Goal: Transaction & Acquisition: Purchase product/service

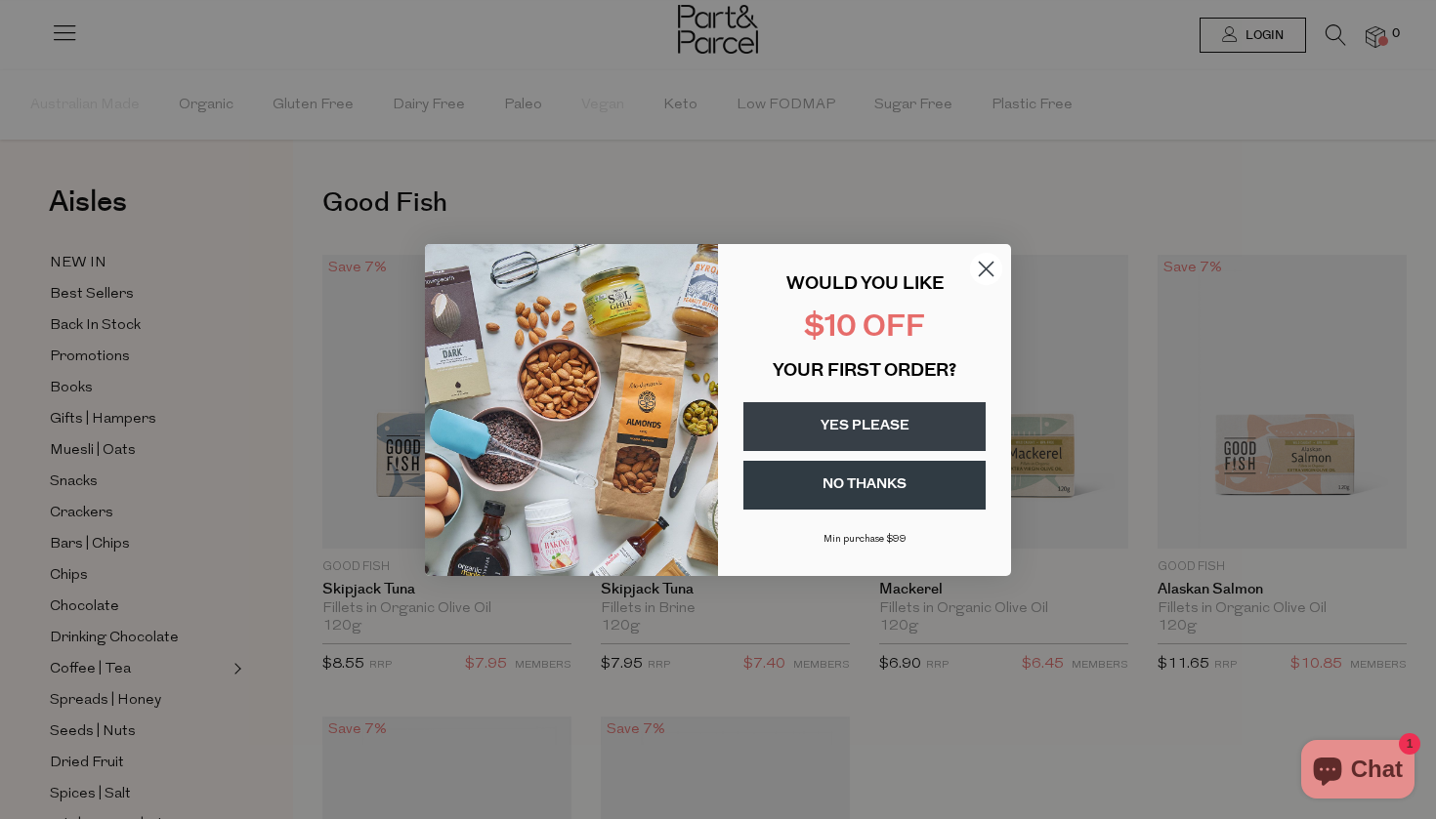
click at [892, 425] on button "YES PLEASE" at bounding box center [864, 426] width 242 height 49
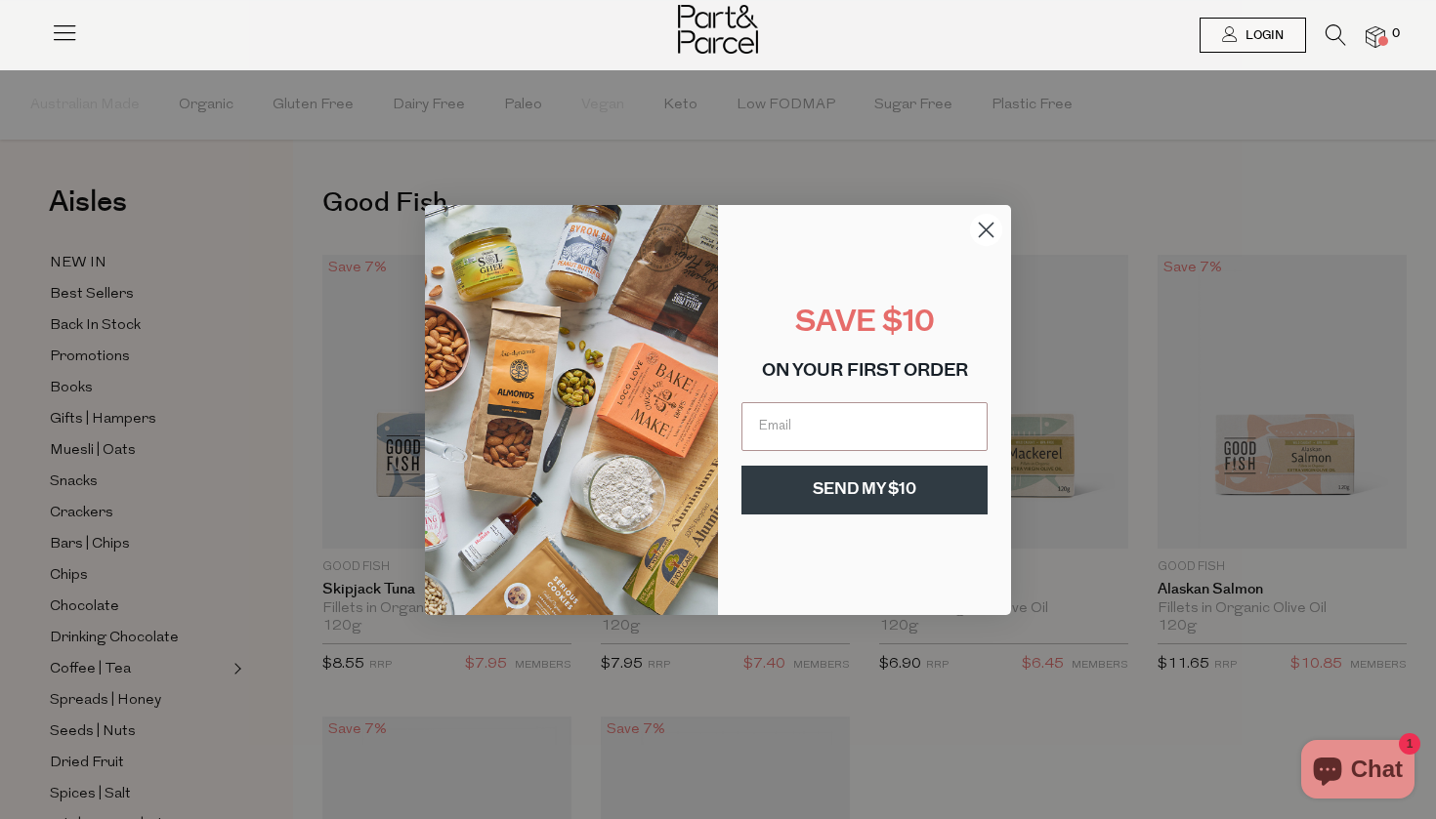
type input "[PERSON_NAME][EMAIL_ADDRESS][DOMAIN_NAME]"
click at [885, 490] on button "SEND MY $10" at bounding box center [864, 490] width 246 height 49
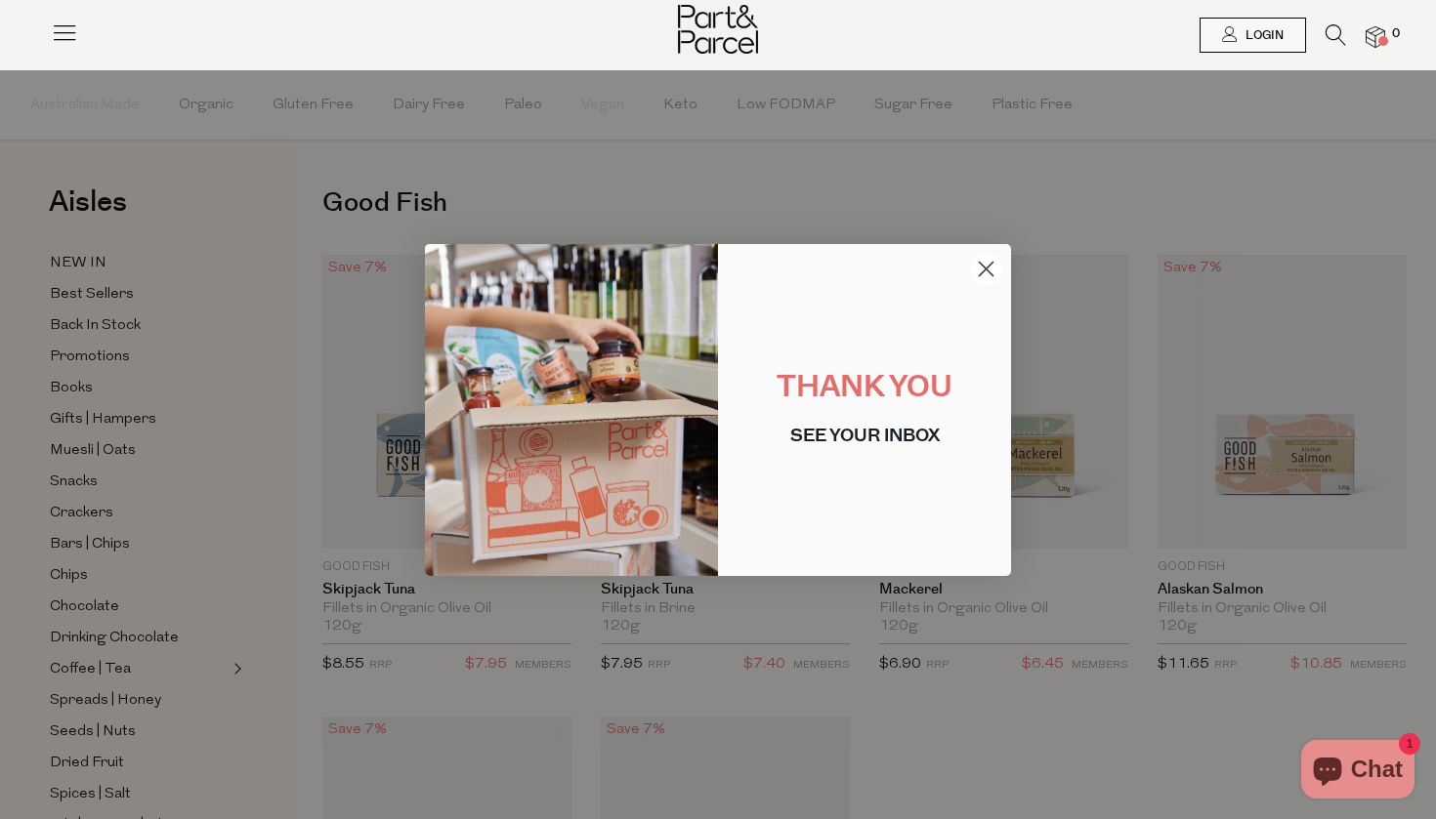
click at [984, 263] on circle "Close dialog" at bounding box center [986, 268] width 32 height 32
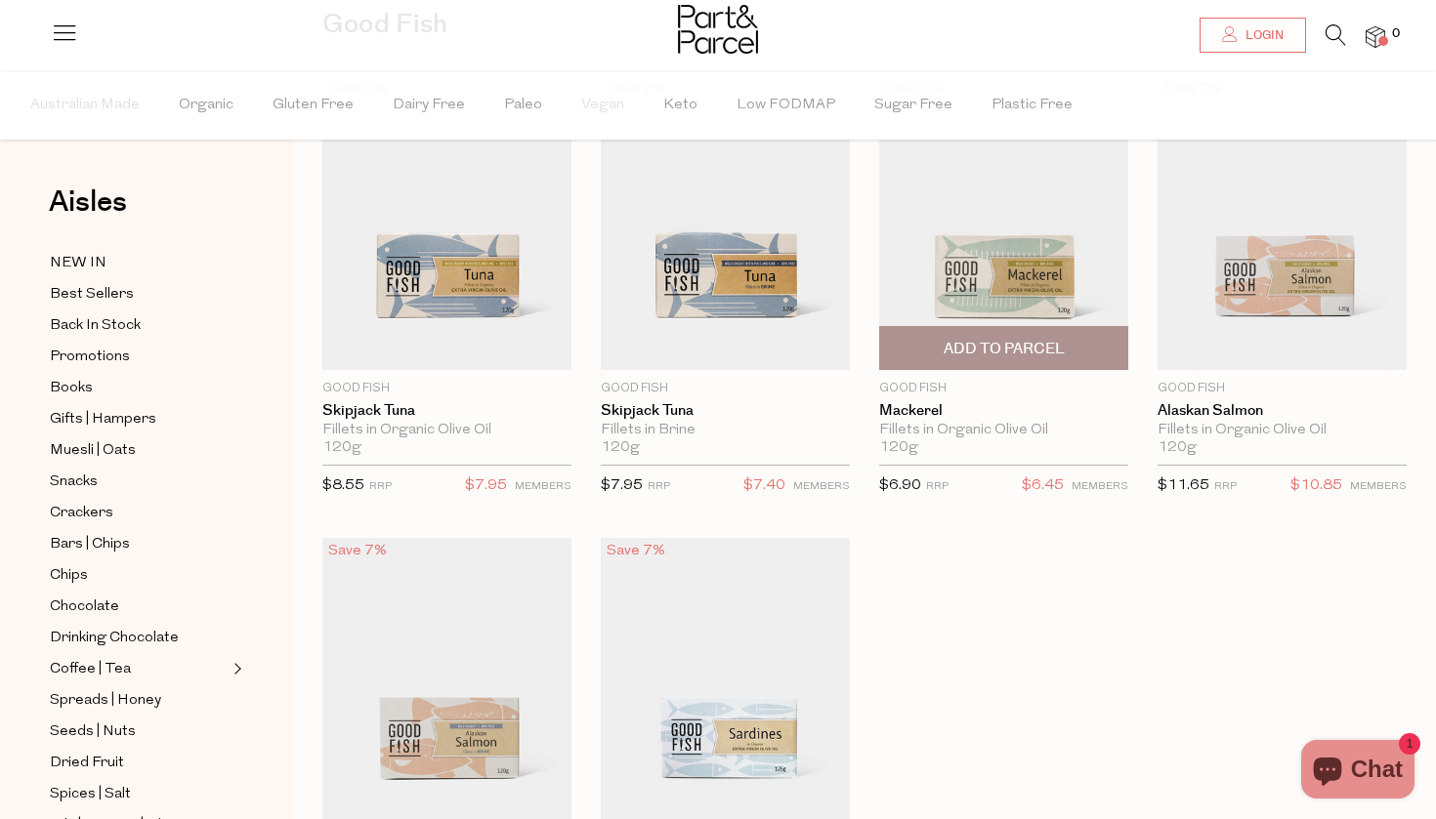
scroll to position [198, 0]
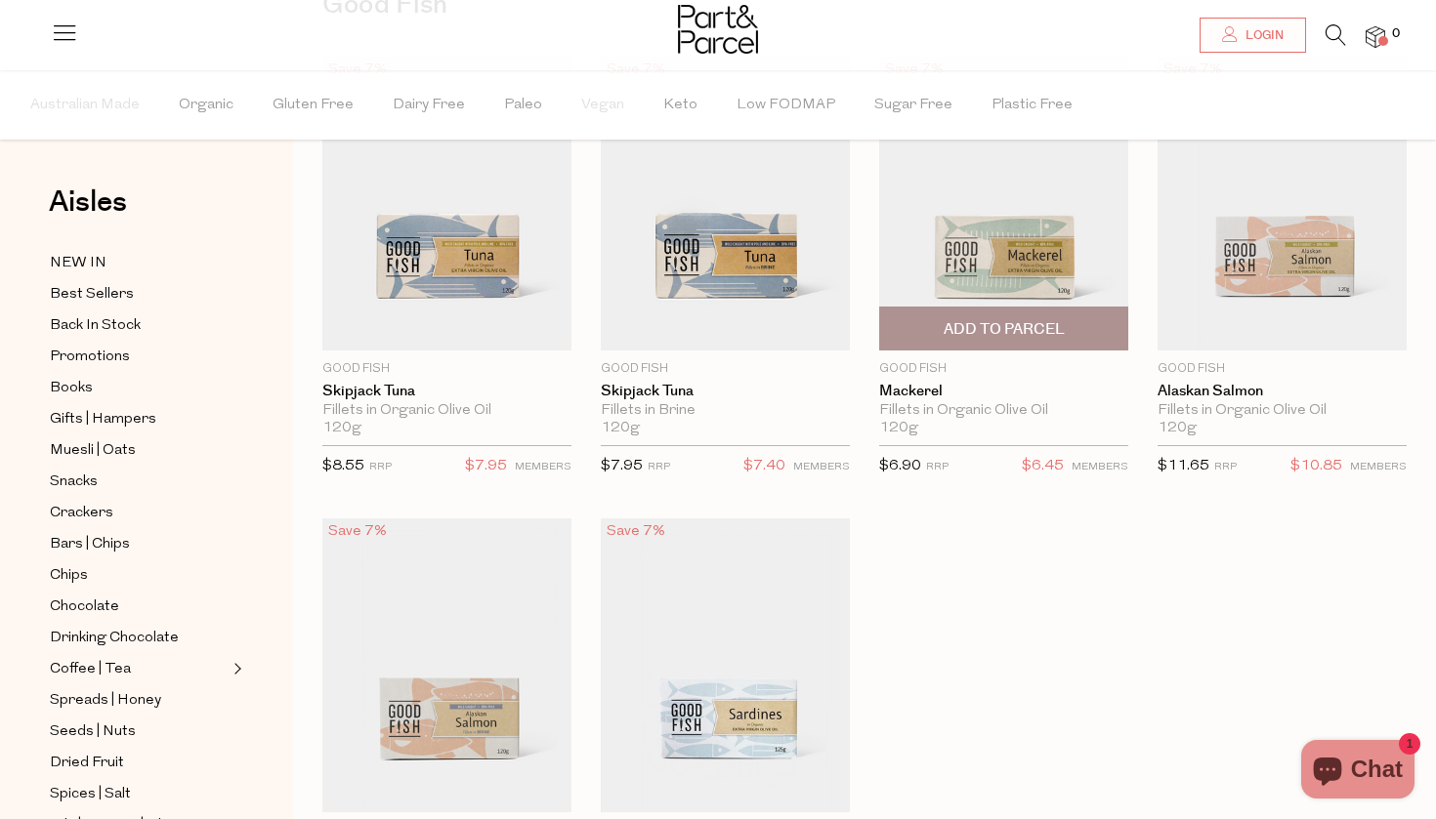
click at [1022, 332] on span "Add To Parcel" at bounding box center [1003, 329] width 121 height 21
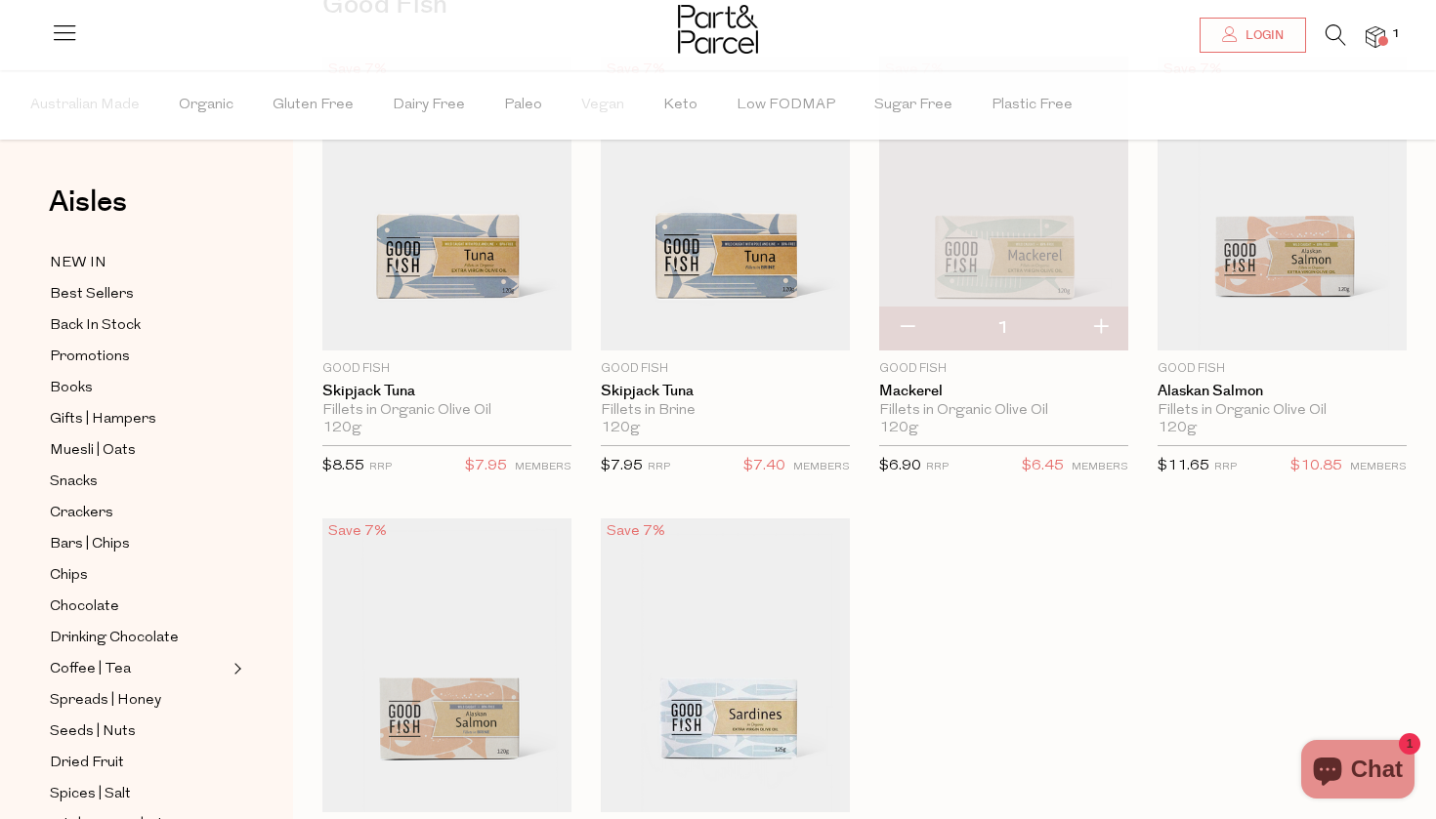
click at [1106, 323] on button "button" at bounding box center [1100, 328] width 56 height 43
type input "2"
click at [1105, 326] on button "button" at bounding box center [1100, 328] width 56 height 43
type input "3"
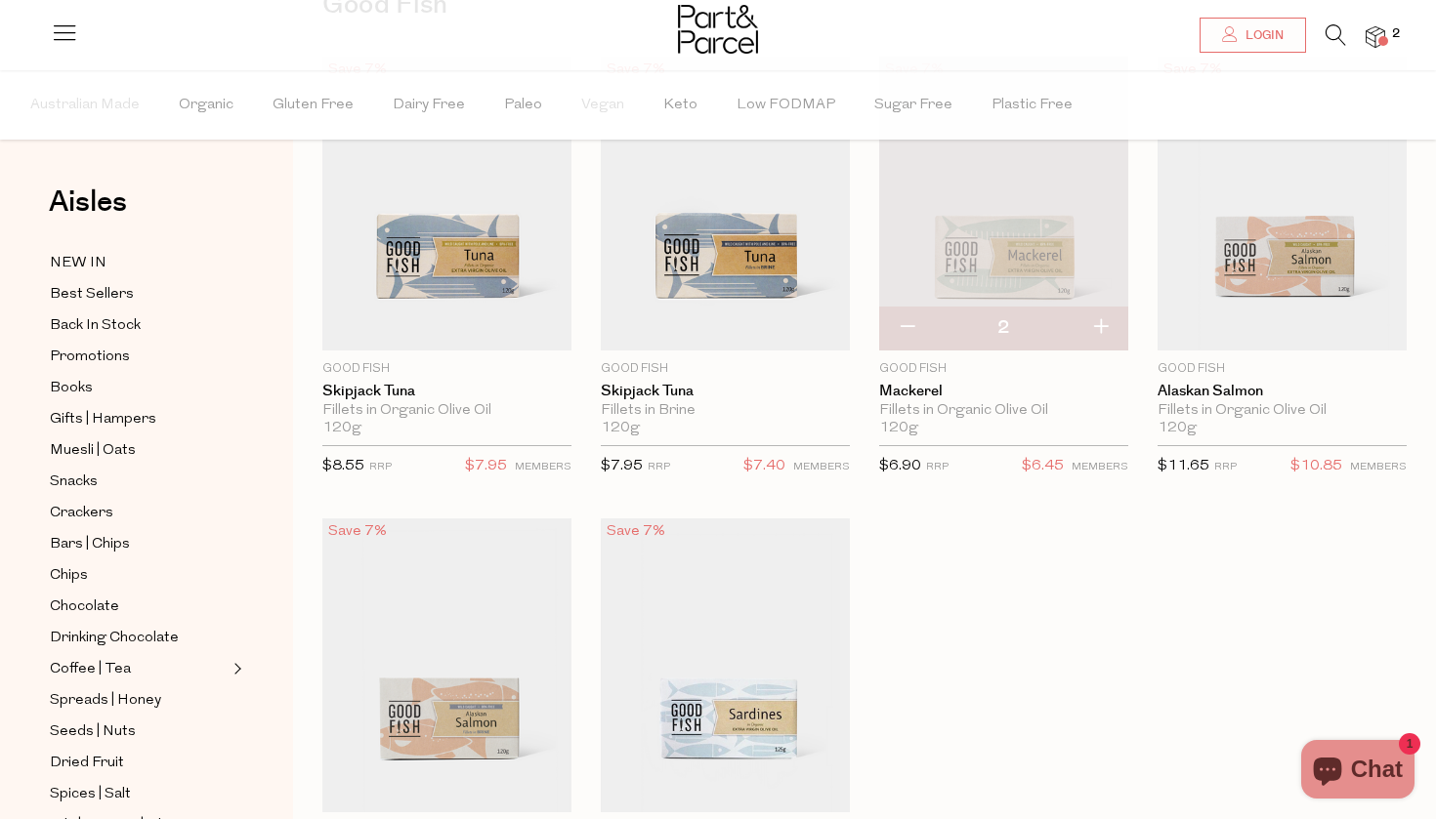
type input "3"
click at [1106, 328] on button "button" at bounding box center [1100, 328] width 56 height 43
type input "4"
click at [1105, 328] on button "button" at bounding box center [1100, 328] width 56 height 43
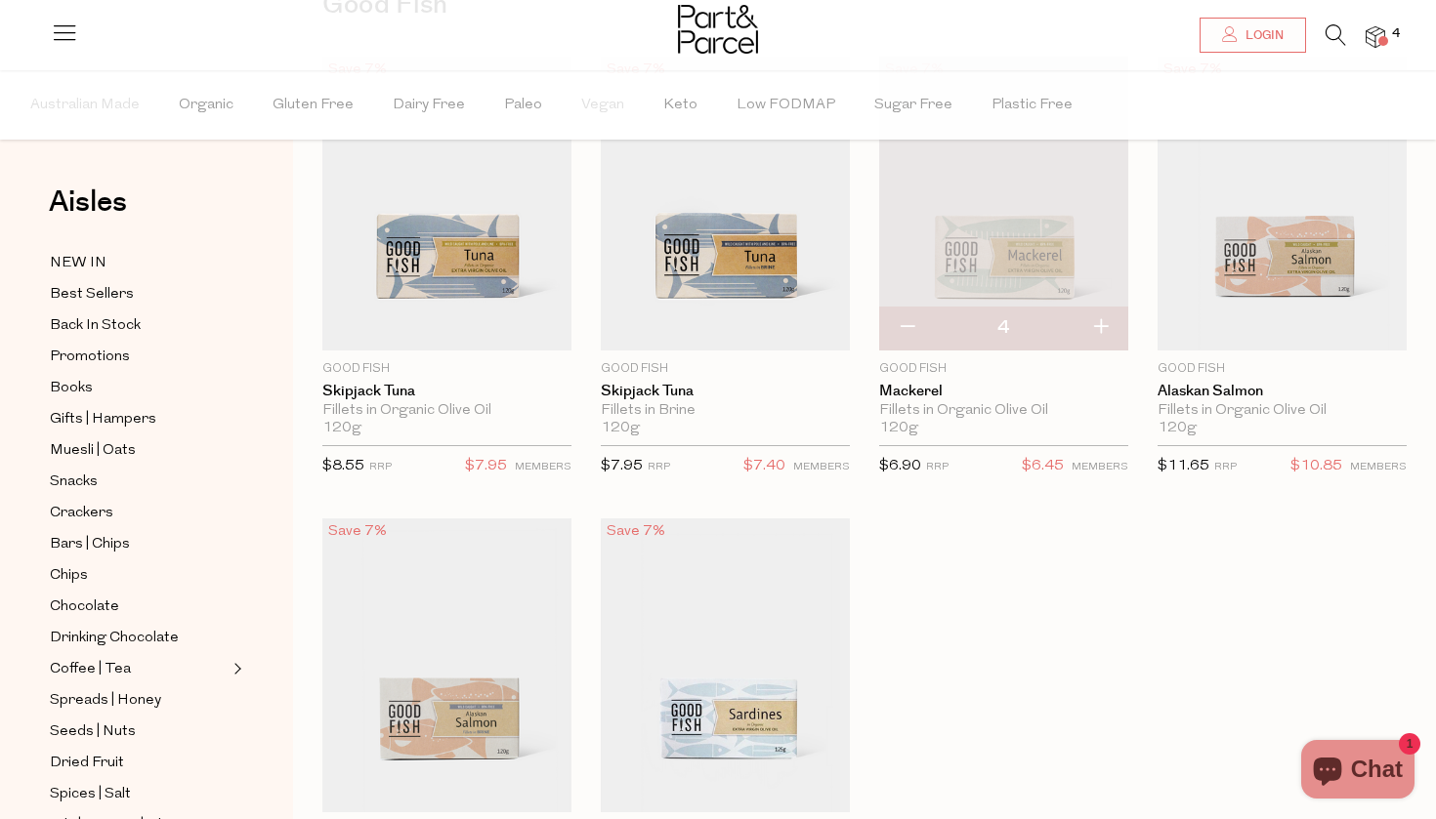
type input "5"
click at [1105, 331] on button "button" at bounding box center [1100, 328] width 56 height 43
type input "6"
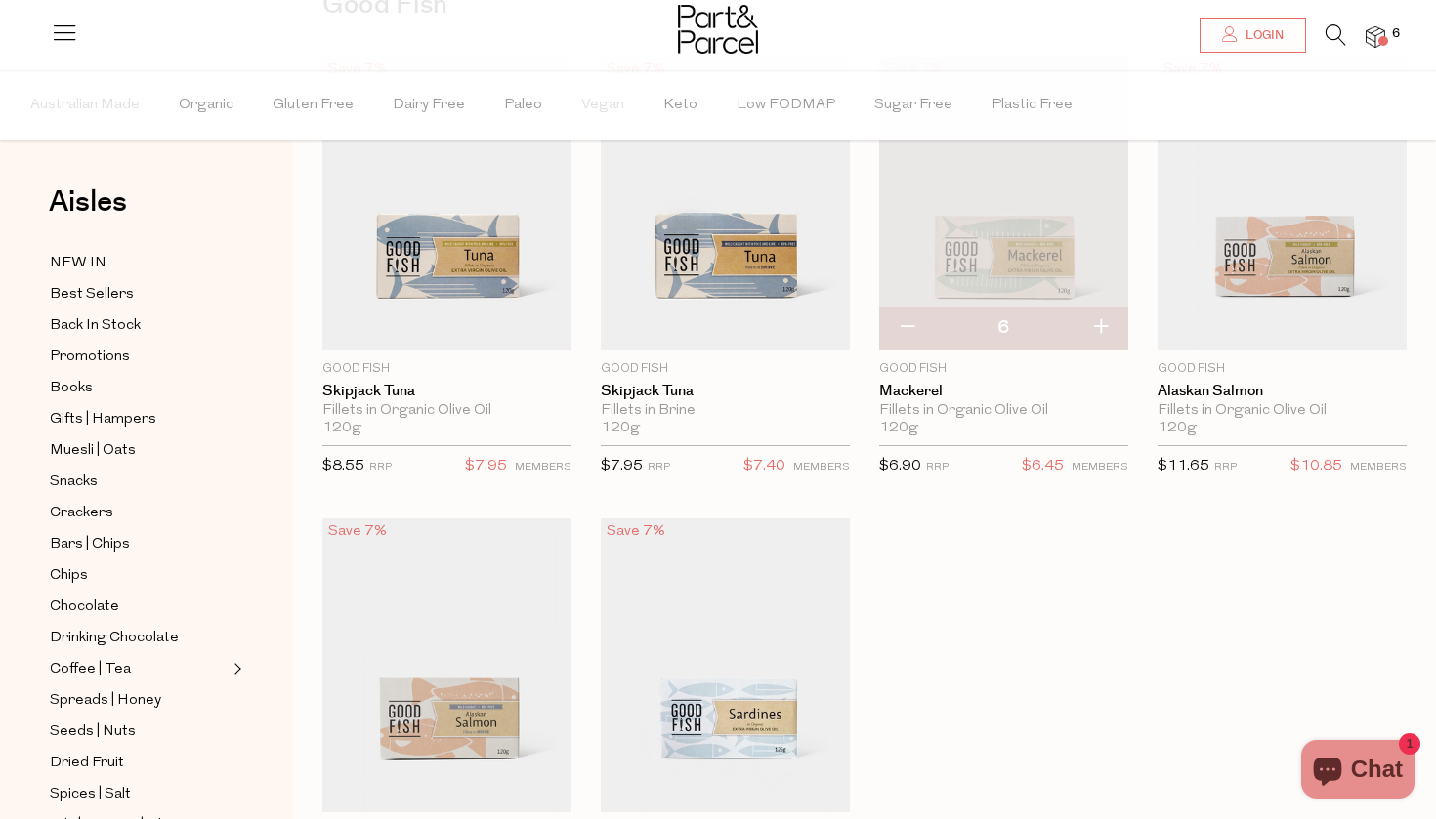
click at [1104, 333] on button "button" at bounding box center [1100, 328] width 56 height 43
type input "7"
click at [1104, 336] on button "button" at bounding box center [1100, 328] width 56 height 43
type input "8"
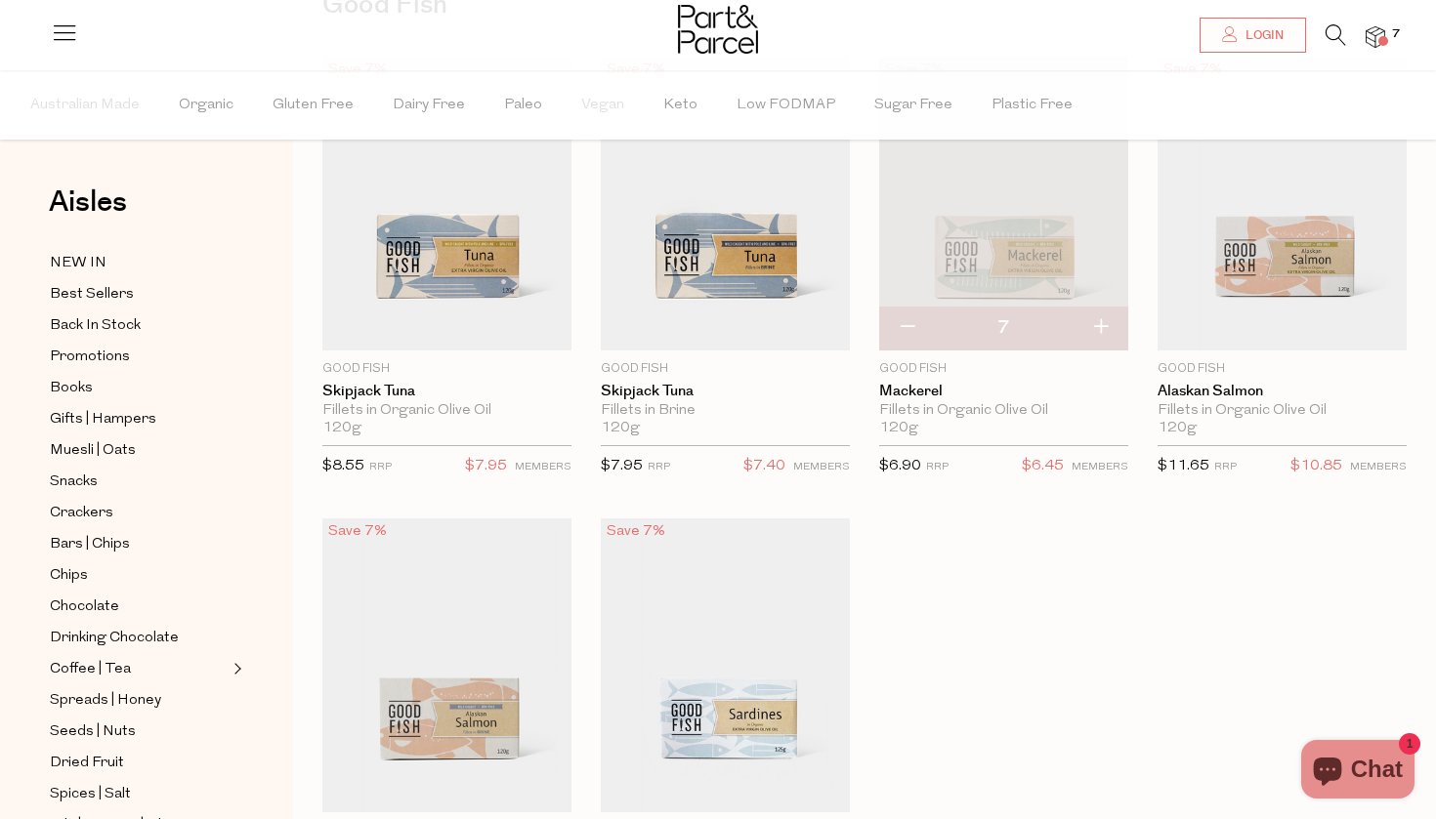
type input "8"
click at [1104, 336] on button "button" at bounding box center [1100, 328] width 56 height 43
type input "9"
click at [1104, 337] on button "button" at bounding box center [1100, 328] width 56 height 43
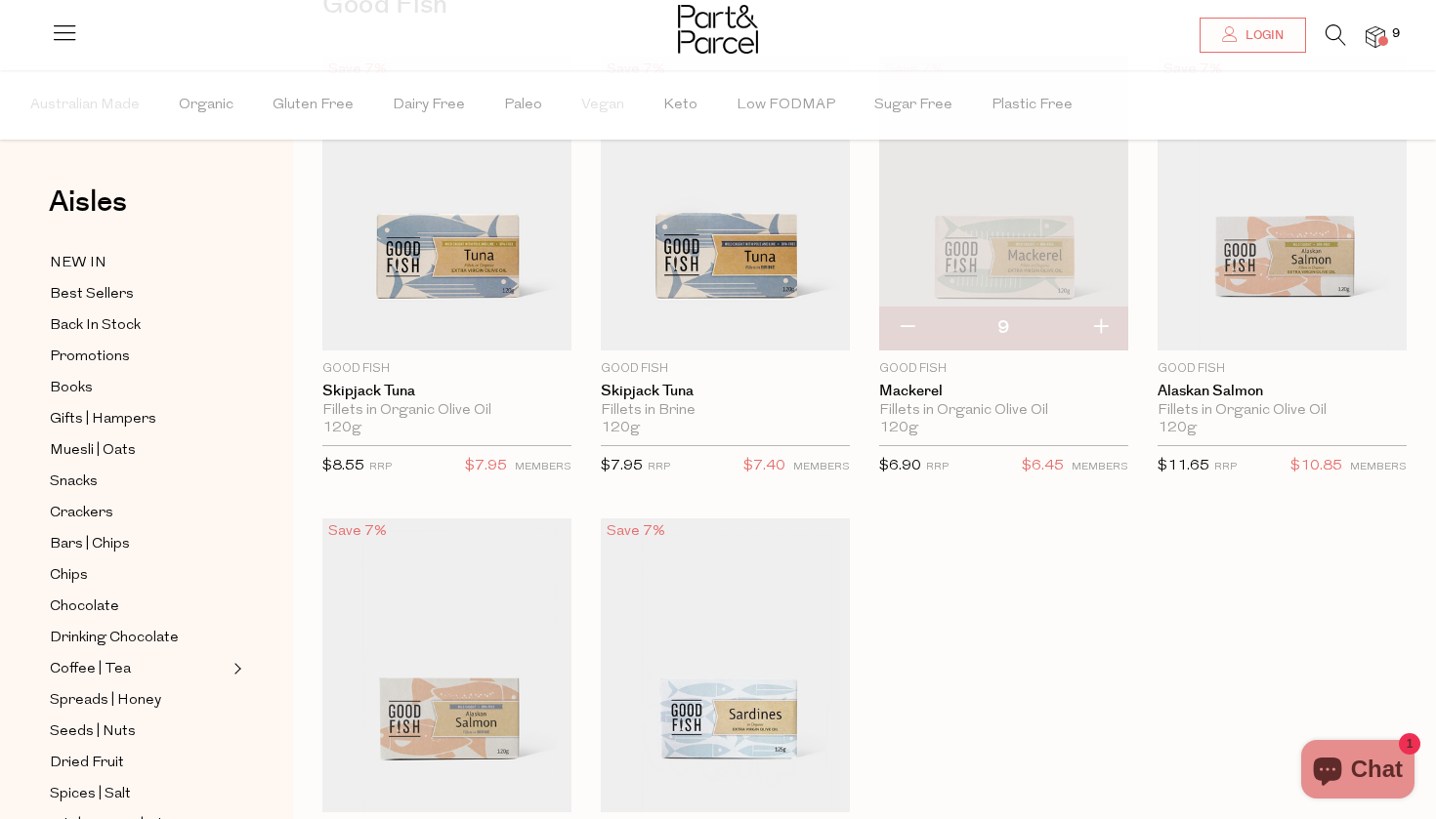
type input "10"
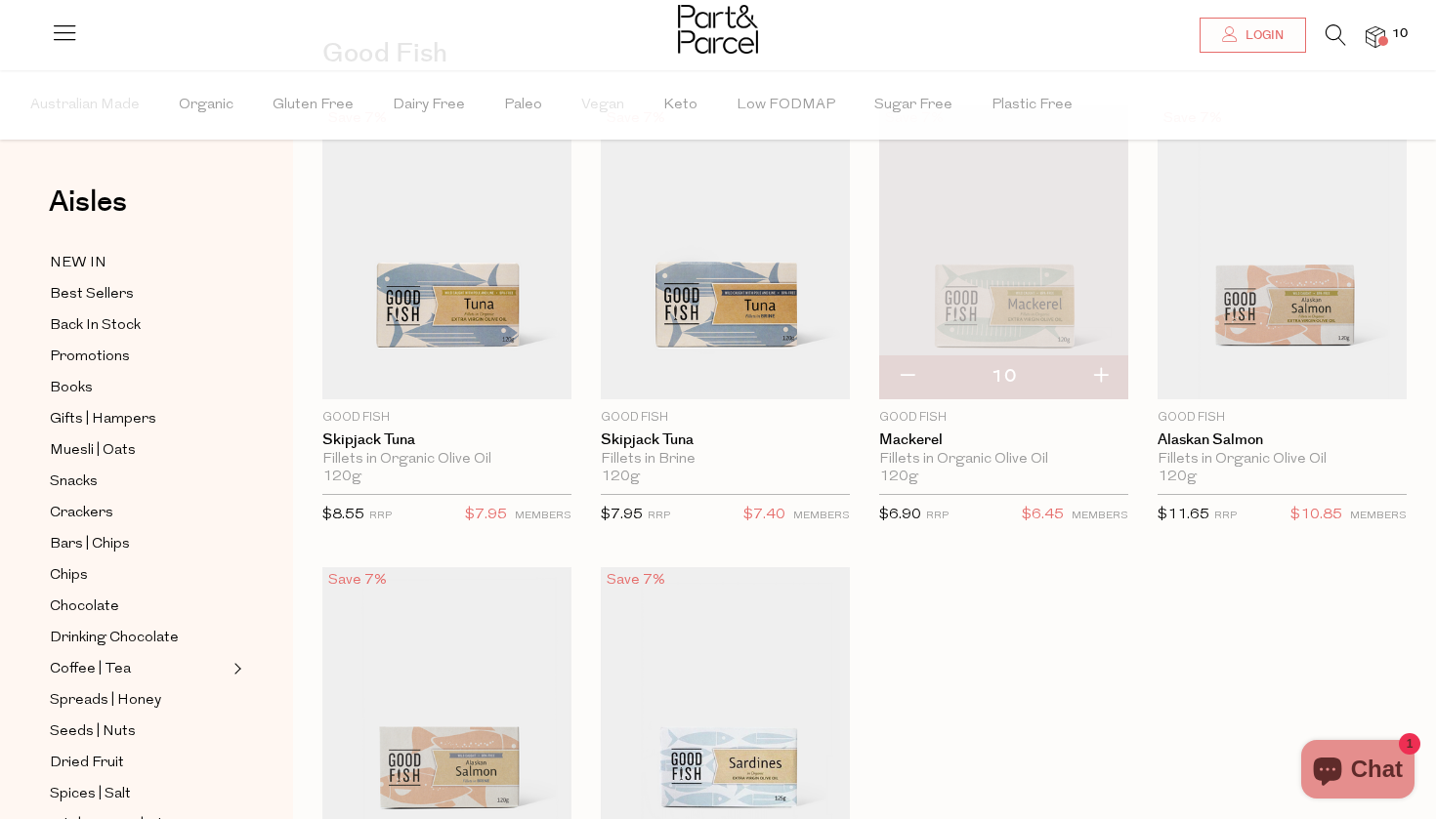
scroll to position [95, 0]
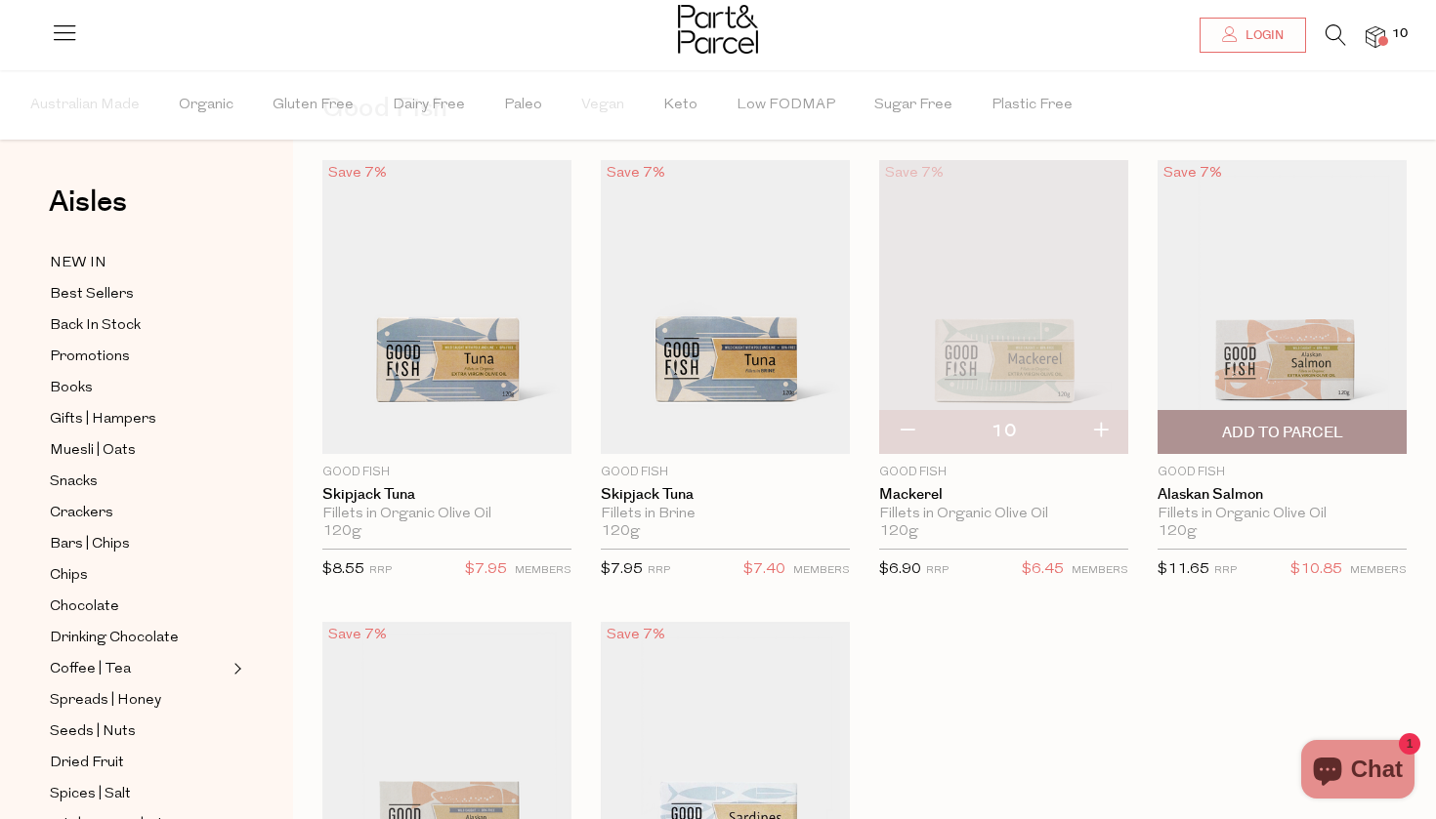
click at [1309, 427] on span "Add To Parcel" at bounding box center [1282, 433] width 121 height 21
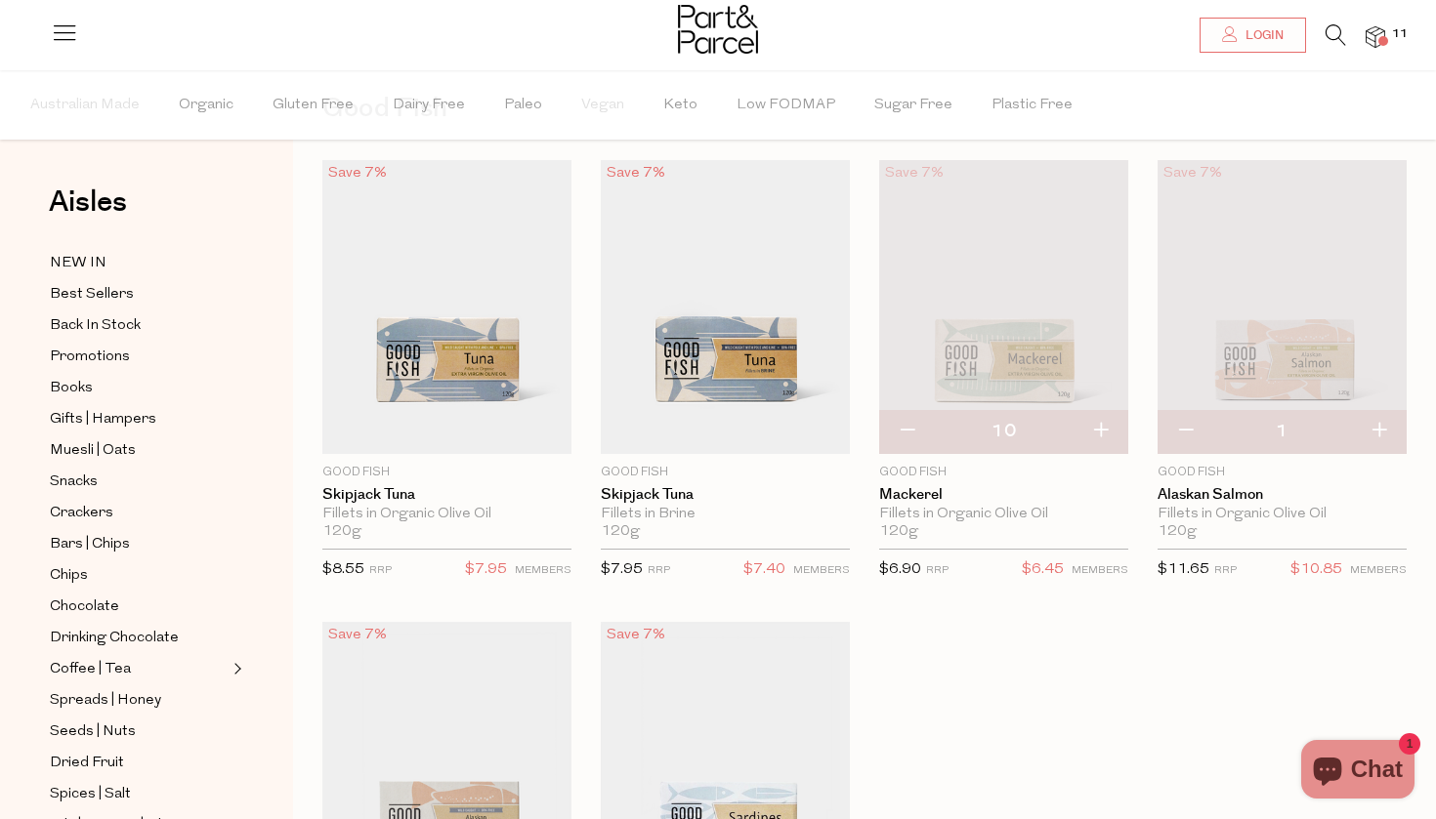
click at [1379, 432] on button "button" at bounding box center [1379, 431] width 56 height 43
type input "2"
click at [1379, 432] on button "button" at bounding box center [1379, 431] width 56 height 43
type input "3"
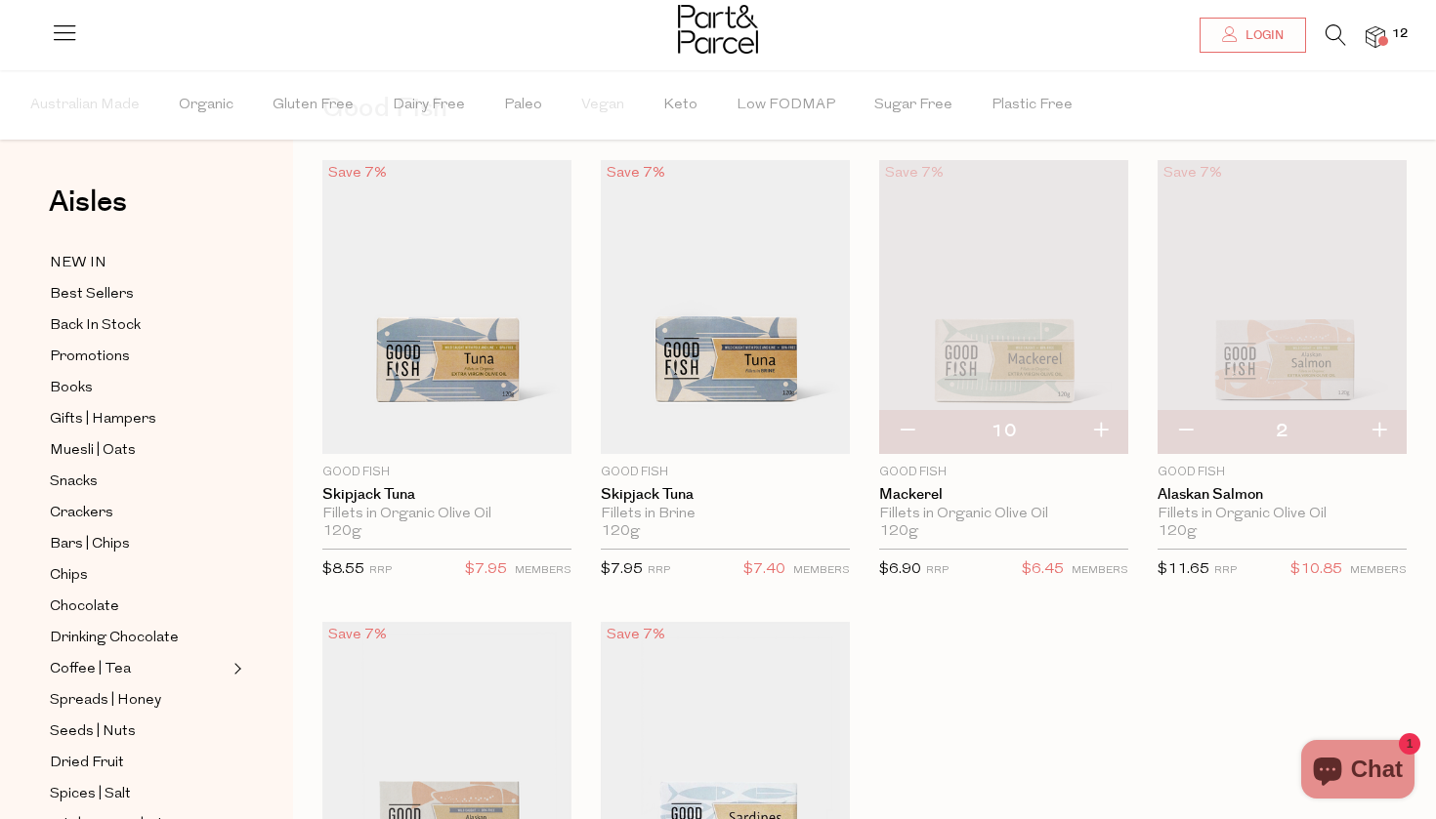
type input "3"
click at [1378, 434] on button "button" at bounding box center [1379, 431] width 56 height 43
type input "4"
click at [1378, 434] on button "button" at bounding box center [1379, 431] width 56 height 43
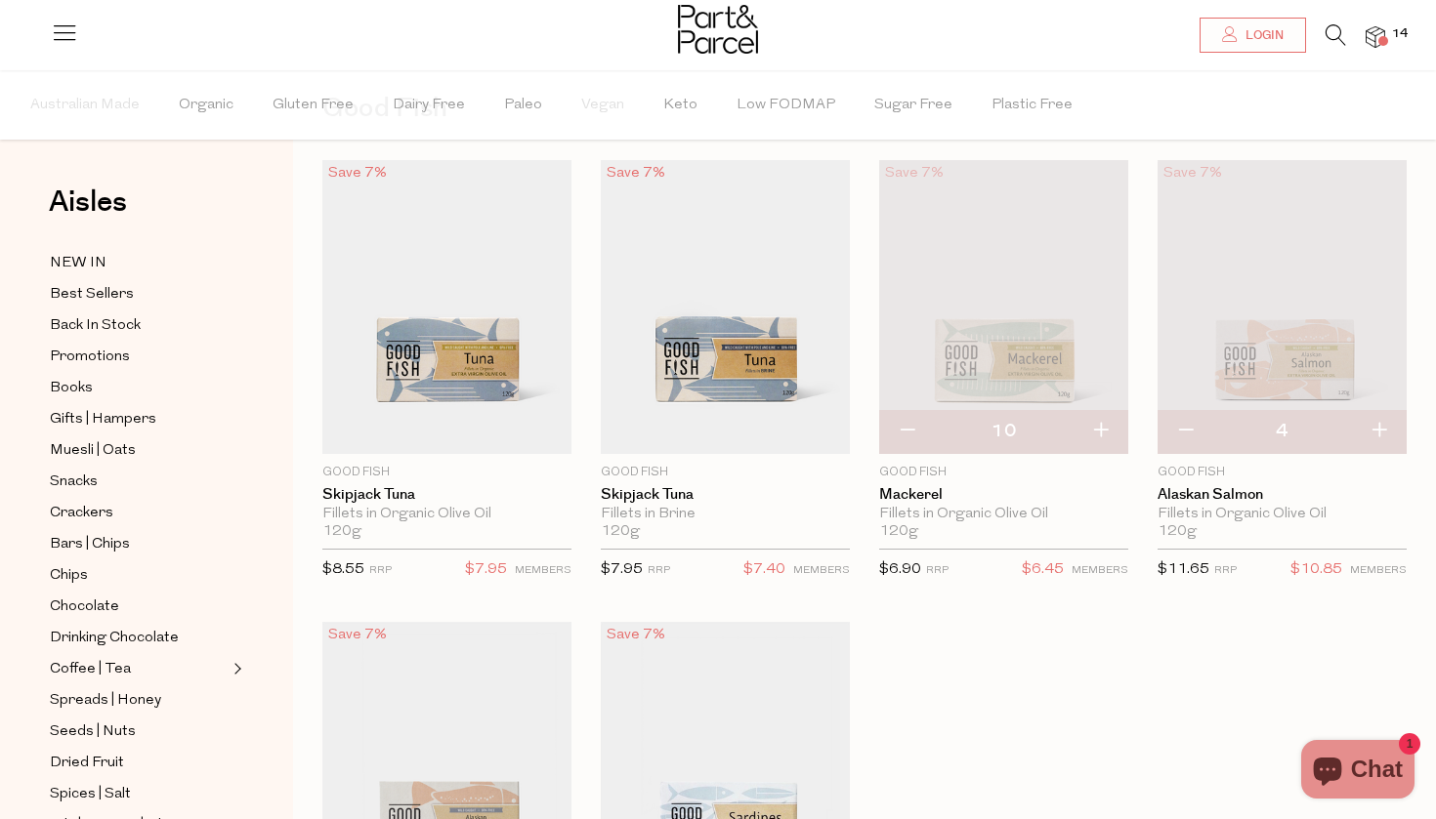
type input "5"
click at [1378, 435] on button "button" at bounding box center [1379, 431] width 56 height 43
type input "6"
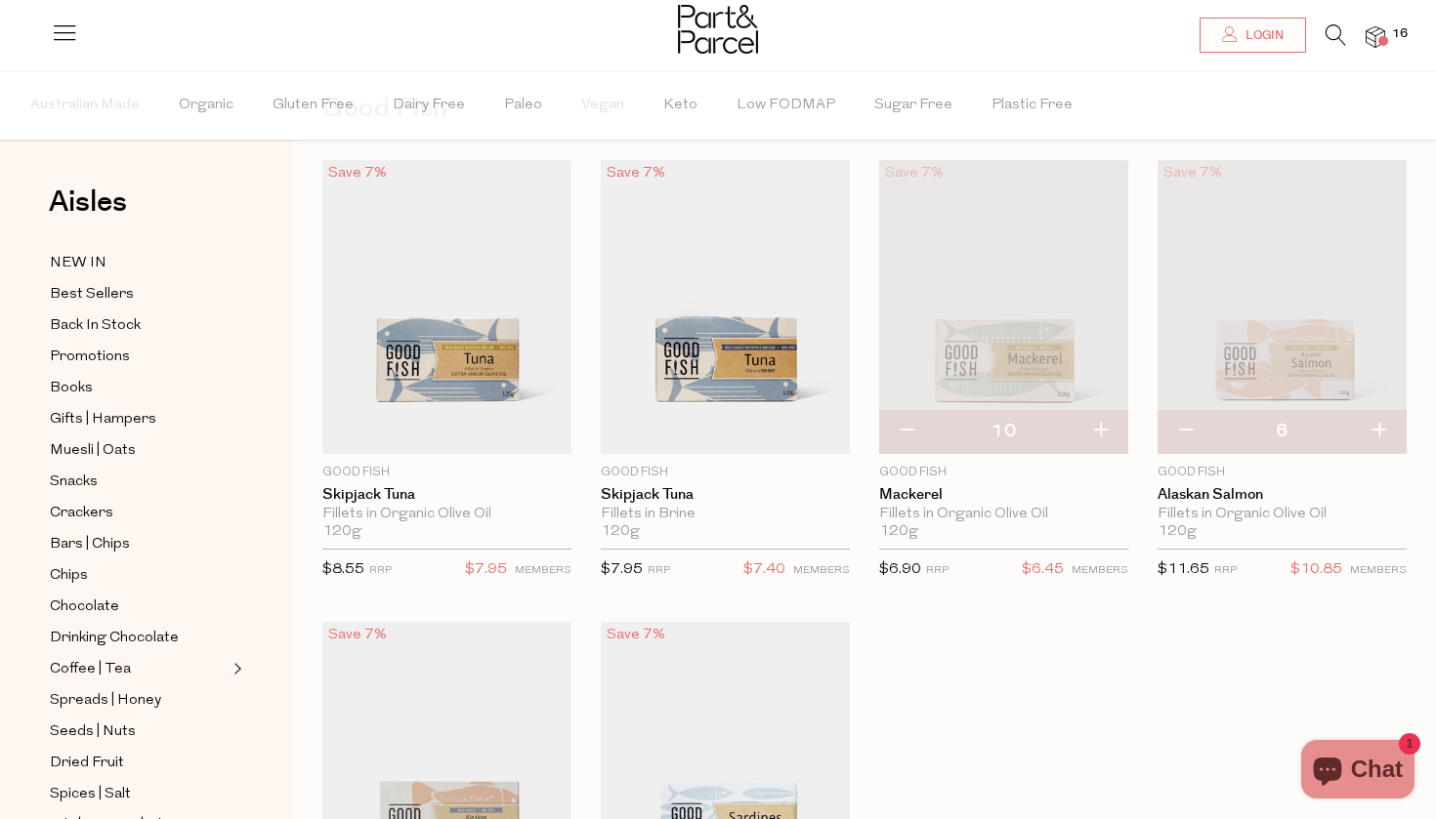
click at [1382, 432] on button "button" at bounding box center [1379, 431] width 56 height 43
type input "7"
click at [1378, 430] on button "button" at bounding box center [1379, 431] width 56 height 43
type input "8"
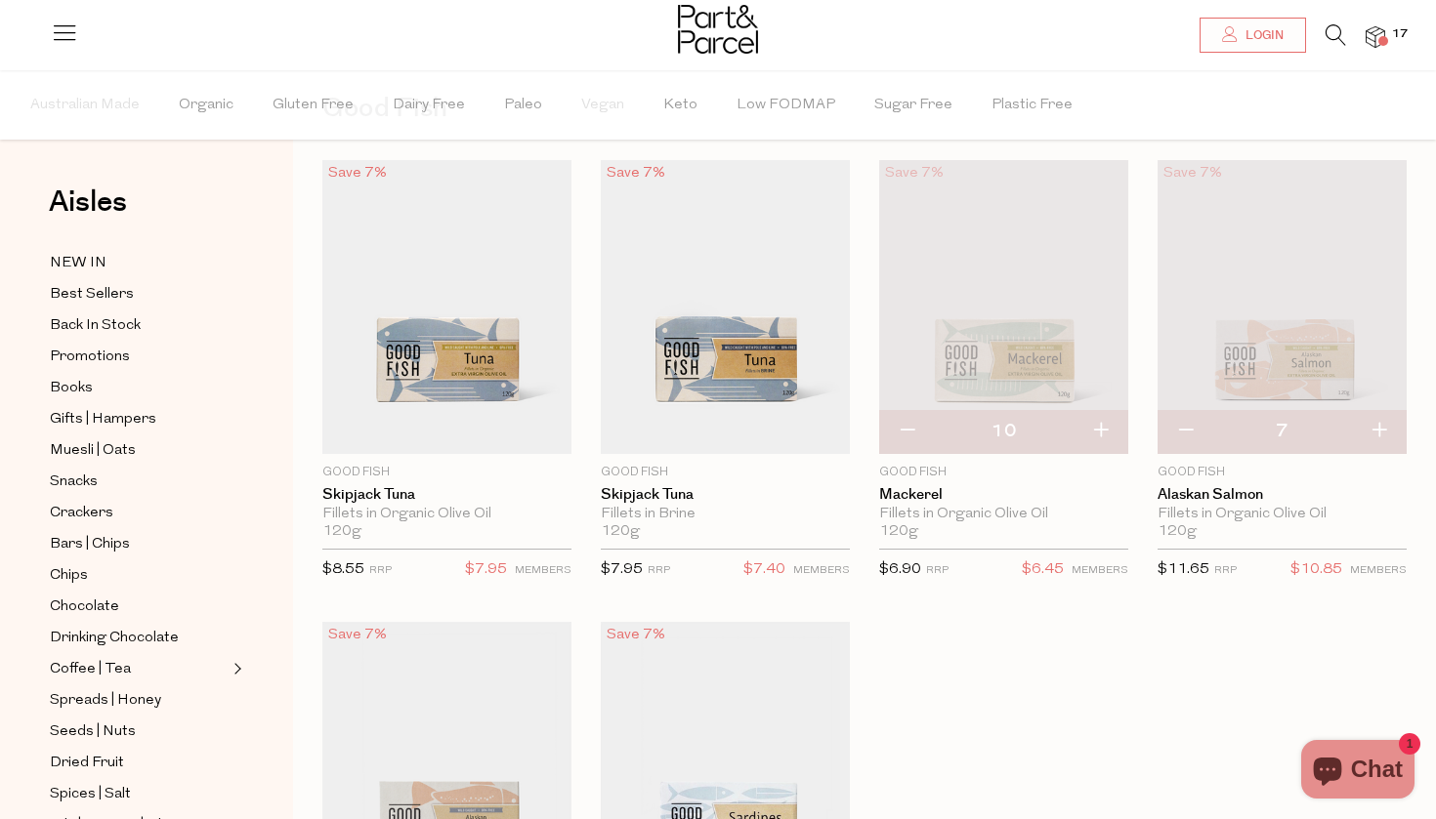
type input "8"
click at [1384, 434] on button "button" at bounding box center [1379, 431] width 56 height 43
type input "9"
click at [1382, 433] on button "button" at bounding box center [1379, 431] width 56 height 43
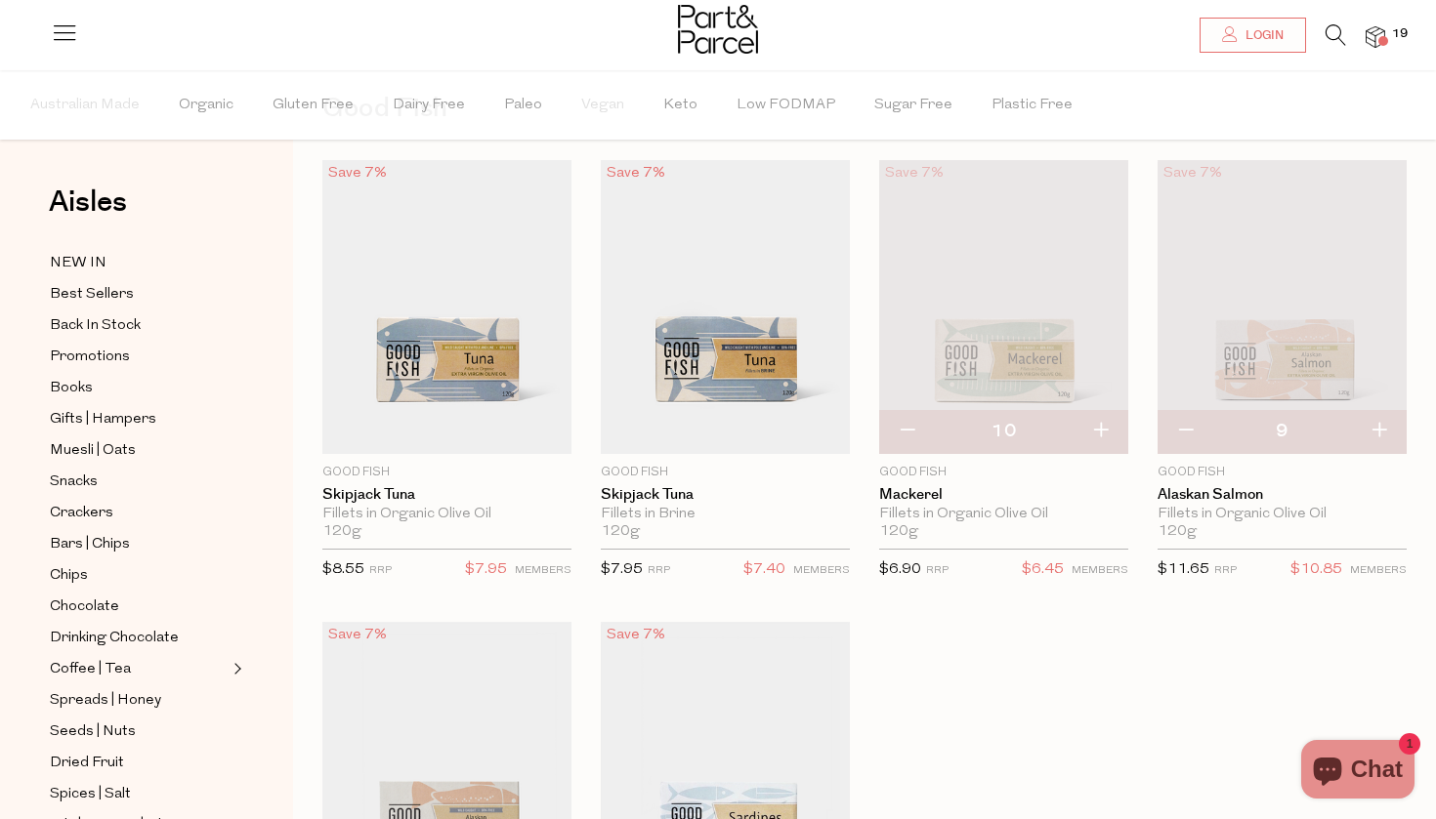
type input "10"
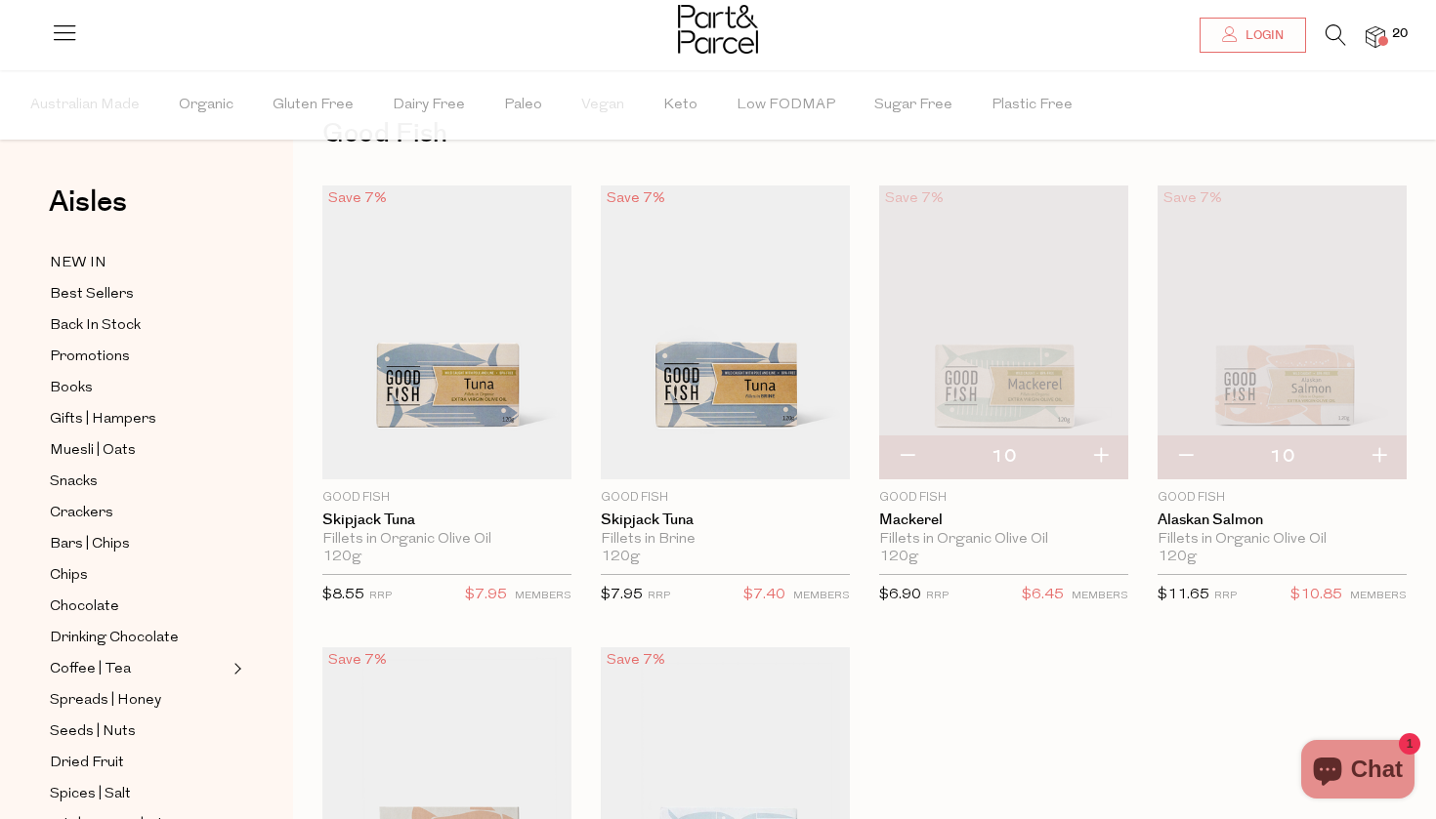
scroll to position [73, 0]
